Goal: Navigation & Orientation: Find specific page/section

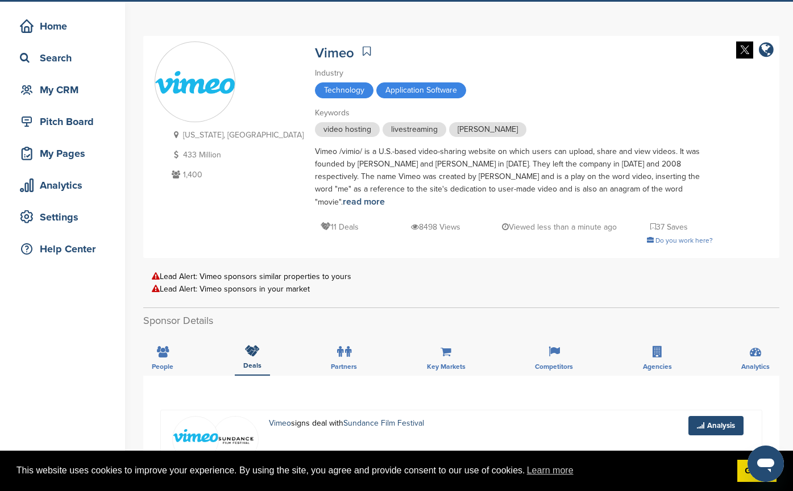
scroll to position [57, 0]
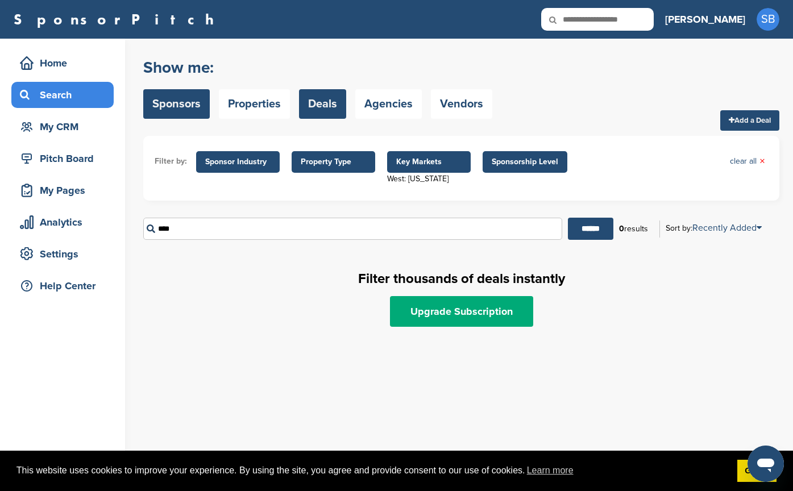
click at [189, 102] on link "Sponsors" at bounding box center [176, 104] width 67 height 30
